Goal: Find specific page/section: Find specific page/section

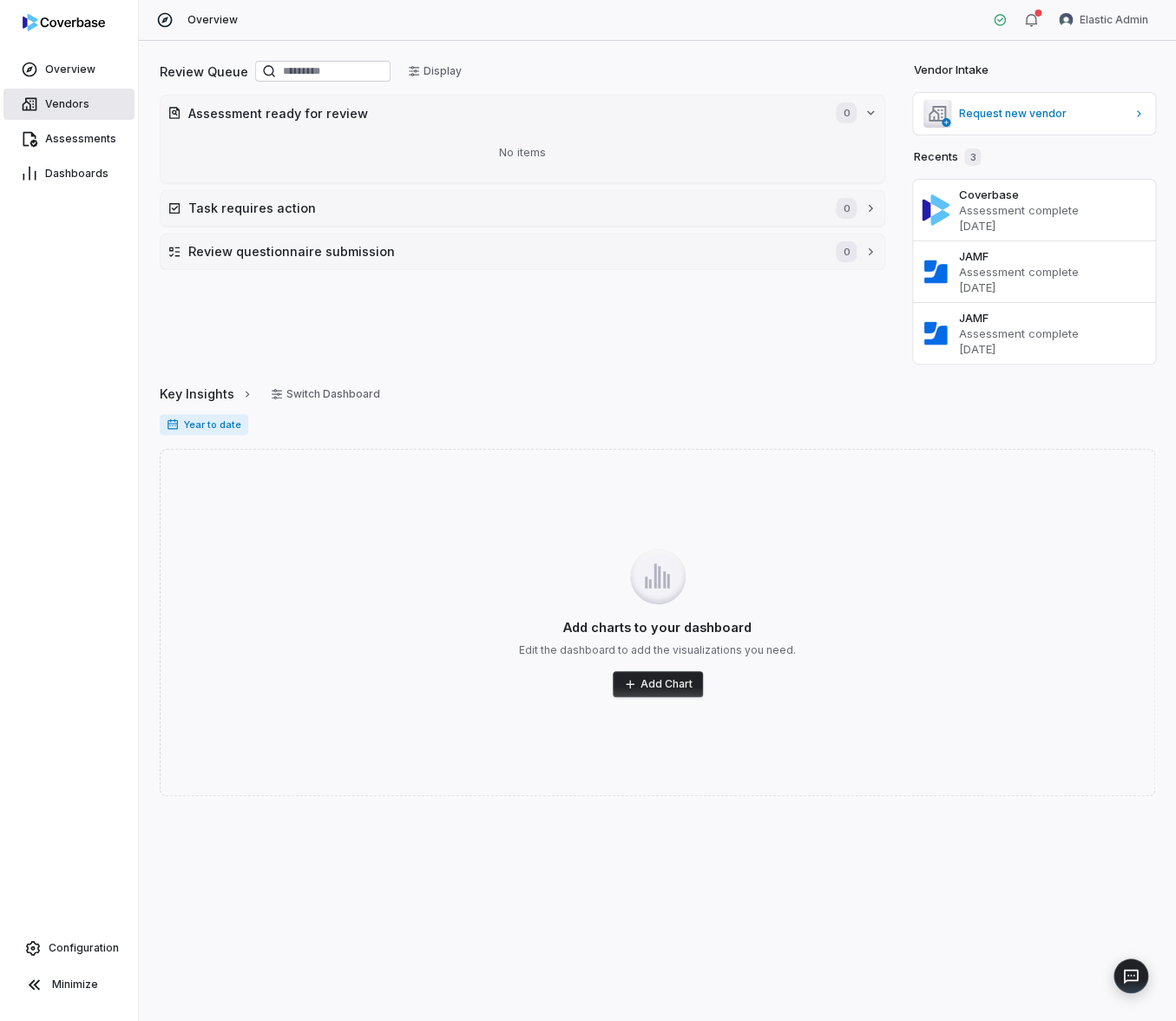
click at [62, 100] on span "Vendors" at bounding box center [68, 104] width 45 height 14
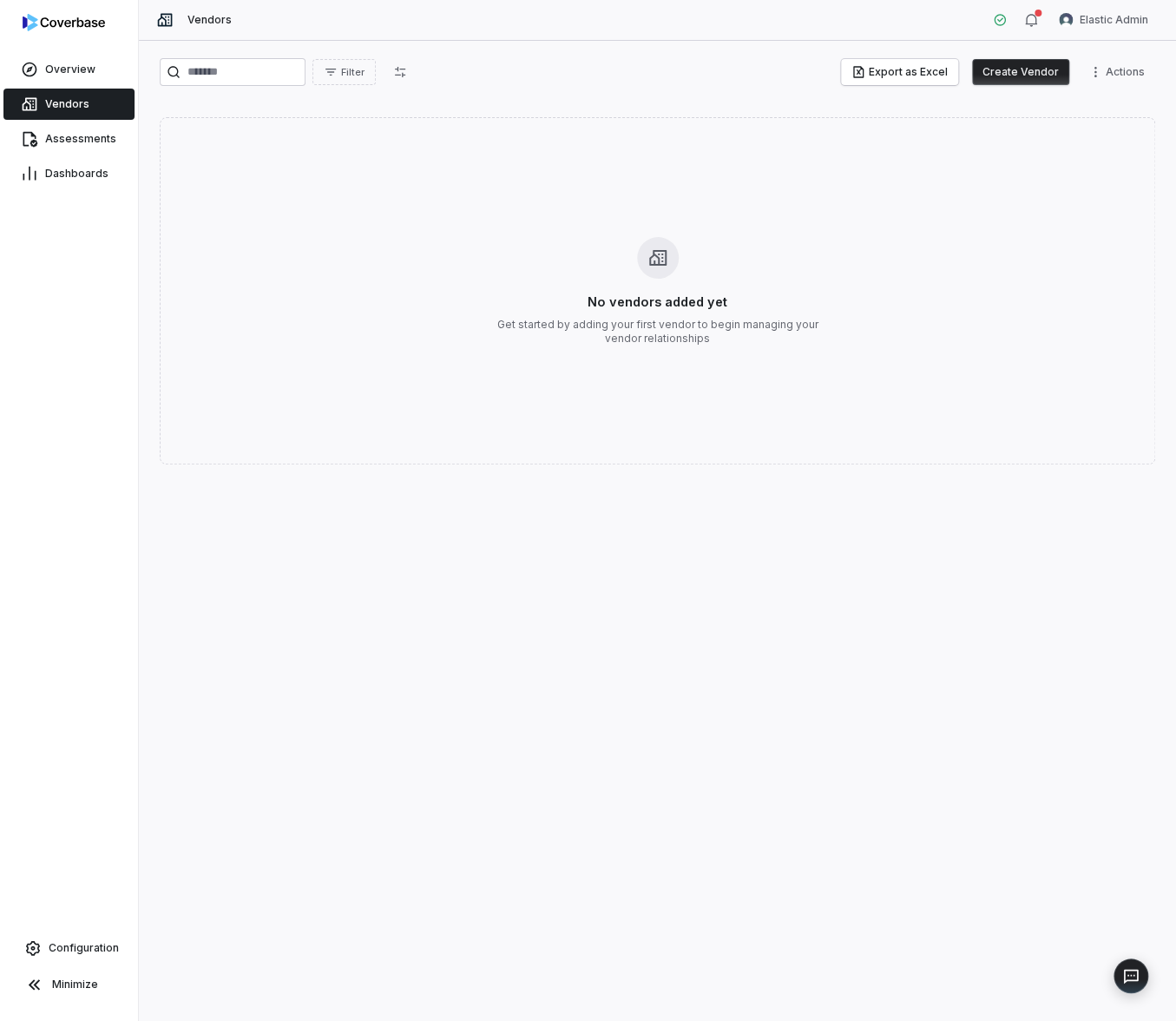
click at [669, 298] on h3 "No vendors added yet" at bounding box center [658, 302] width 140 height 19
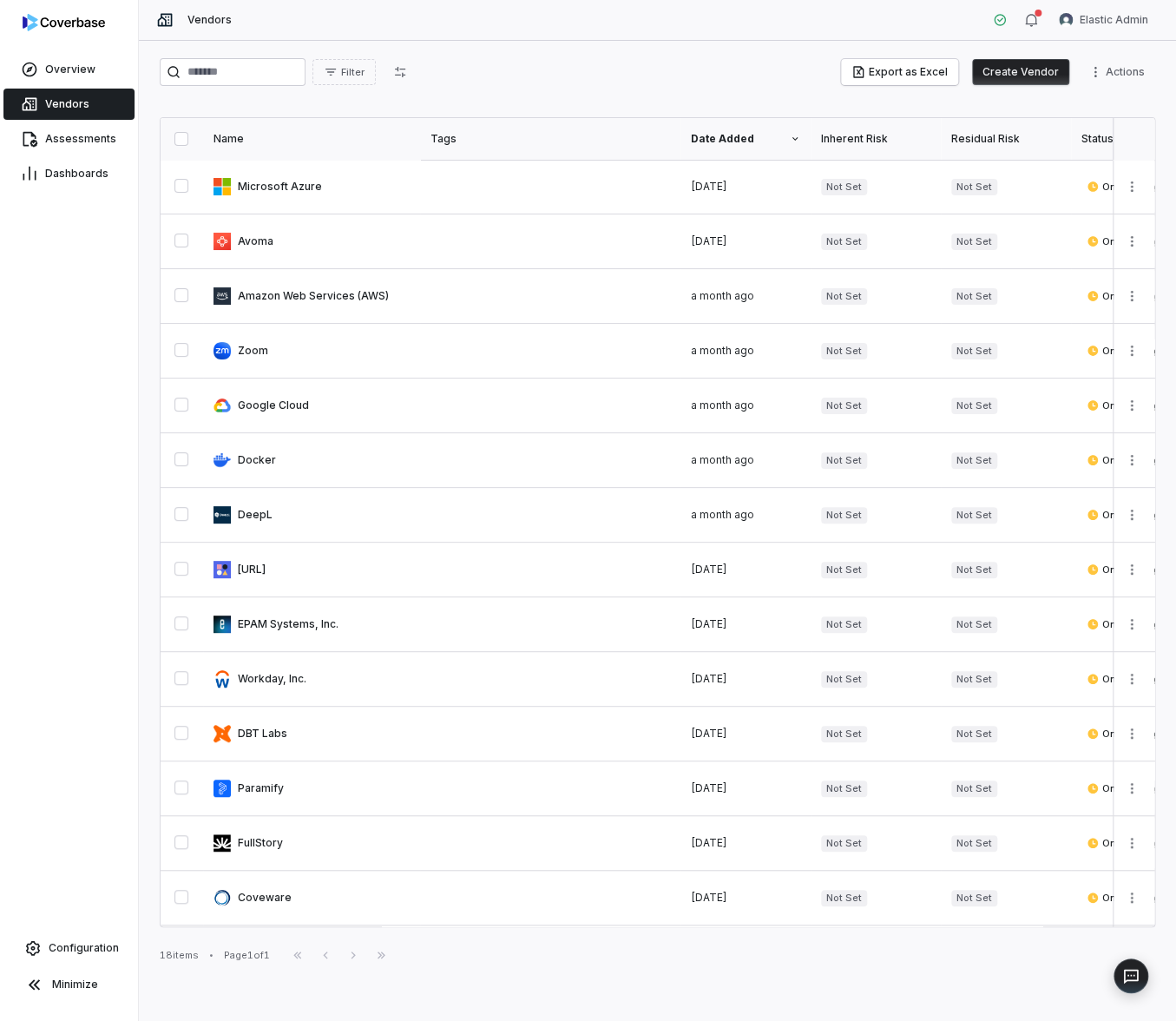
click at [749, 83] on div "Filter Export as Excel Create Vendor Actions" at bounding box center [658, 73] width 996 height 28
